Goal: Check status

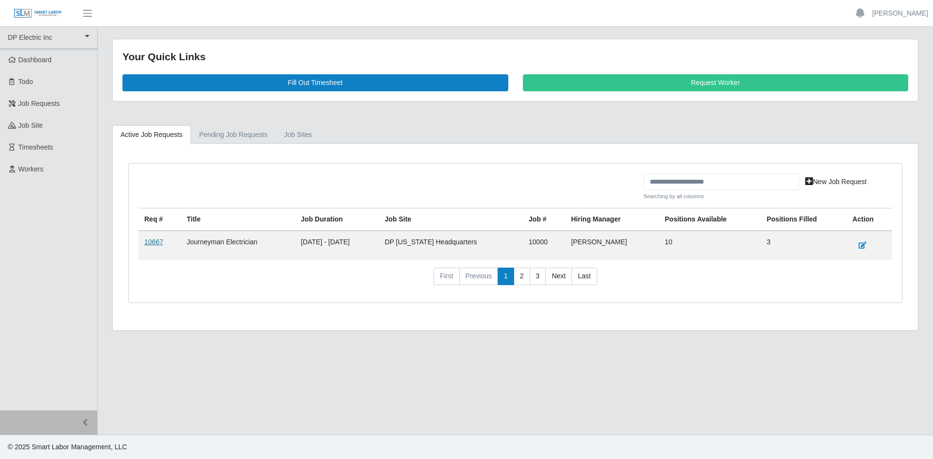
click at [152, 239] on link "10667" at bounding box center [153, 242] width 19 height 8
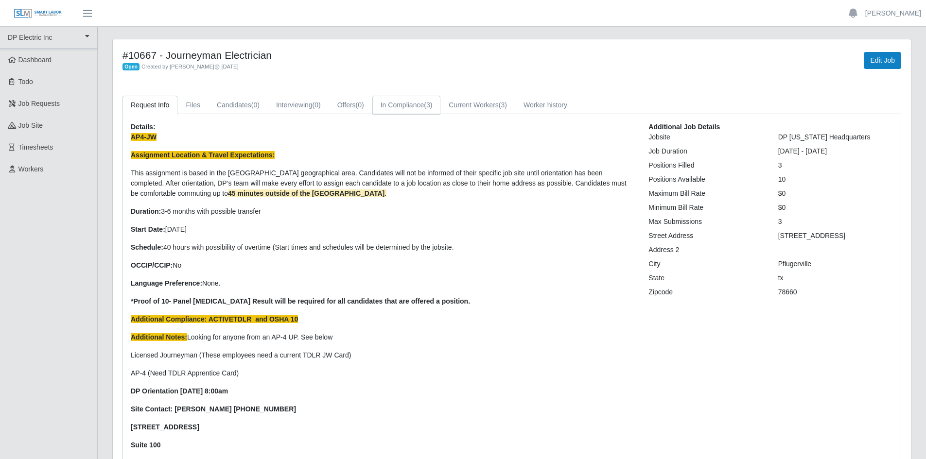
click at [413, 100] on link "In Compliance (3)" at bounding box center [406, 105] width 69 height 19
click at [413, 107] on link "In Compliance (3)" at bounding box center [406, 105] width 69 height 19
